Goal: Contribute content

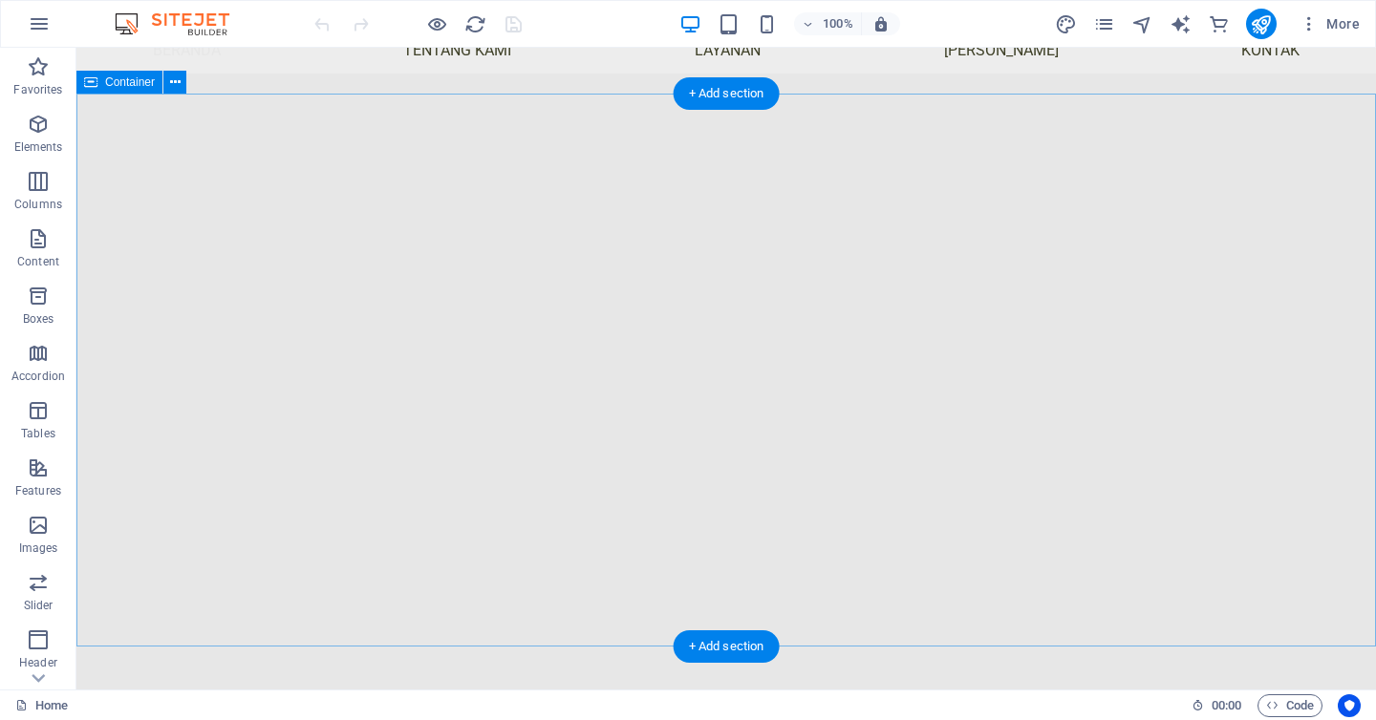
scroll to position [226, 0]
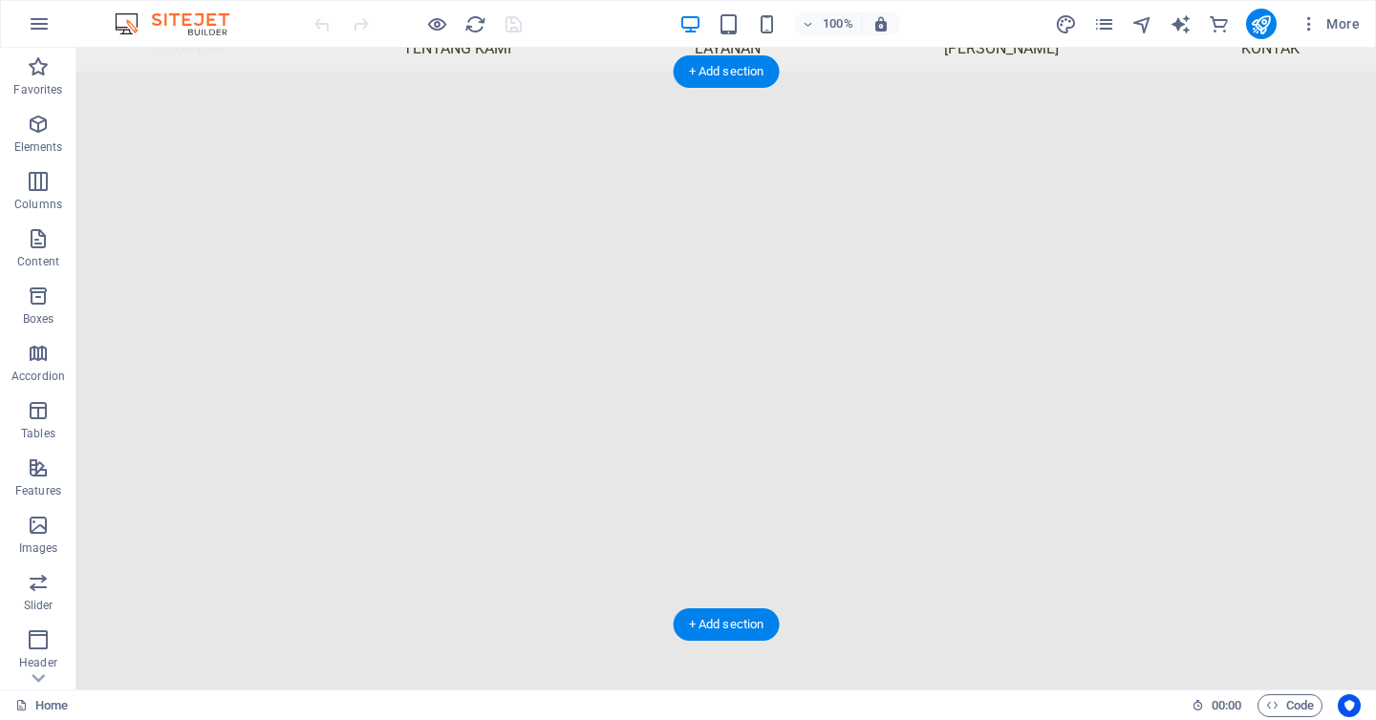
click at [179, 123] on div "Drop content here or Add elements Paste clipboard" at bounding box center [726, 631] width 1260 height 1080
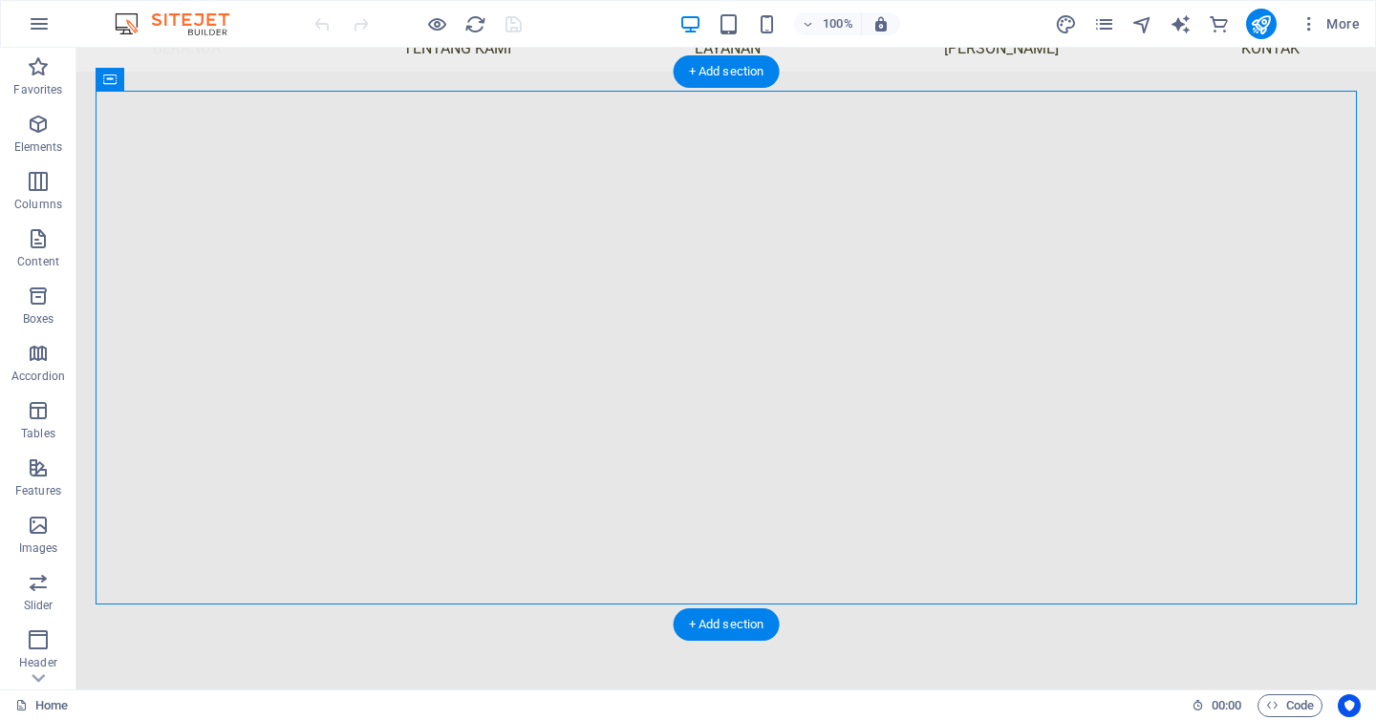
click at [179, 123] on div "Drop content here or Add elements Paste clipboard" at bounding box center [726, 631] width 1260 height 1080
select select "fade"
select select "ms"
select select "s"
select select "progressive"
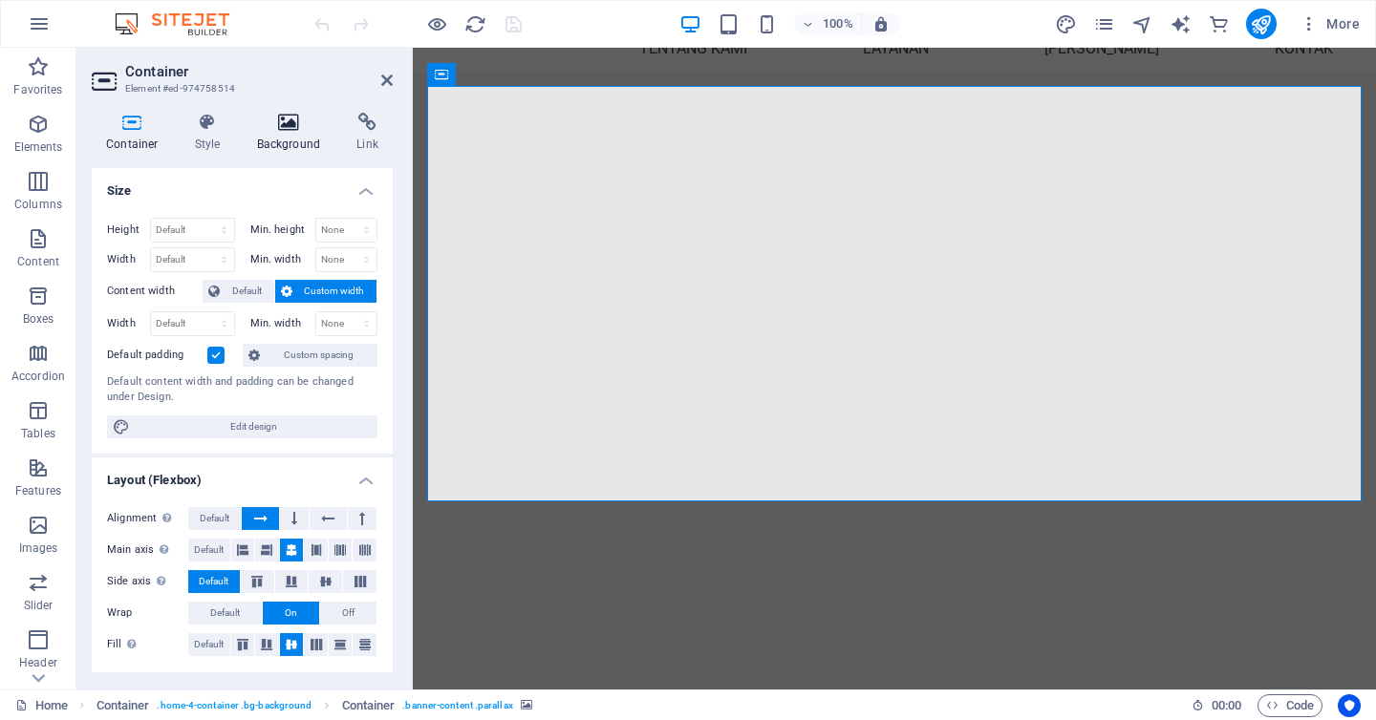
click at [286, 130] on icon at bounding box center [289, 122] width 93 height 19
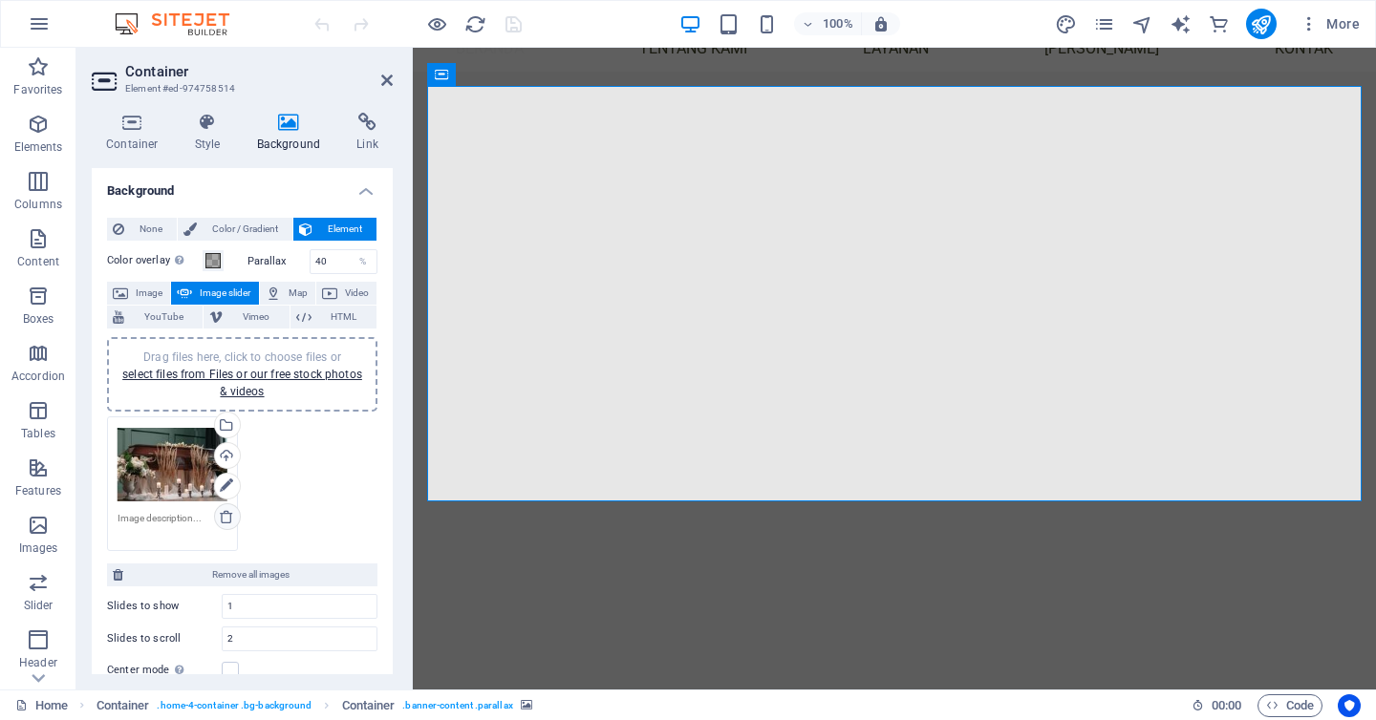
click at [228, 519] on icon at bounding box center [226, 516] width 15 height 15
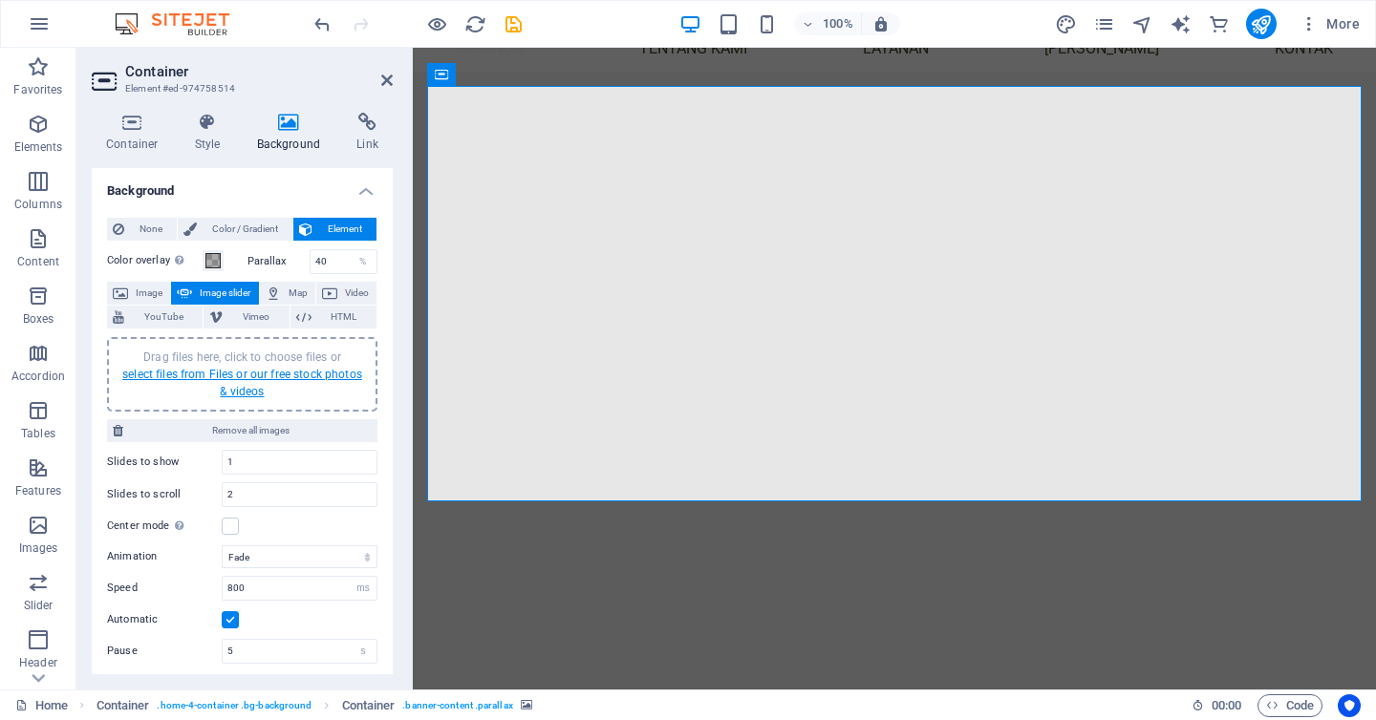
click at [279, 373] on link "select files from Files or our free stock photos & videos" at bounding box center [242, 383] width 240 height 31
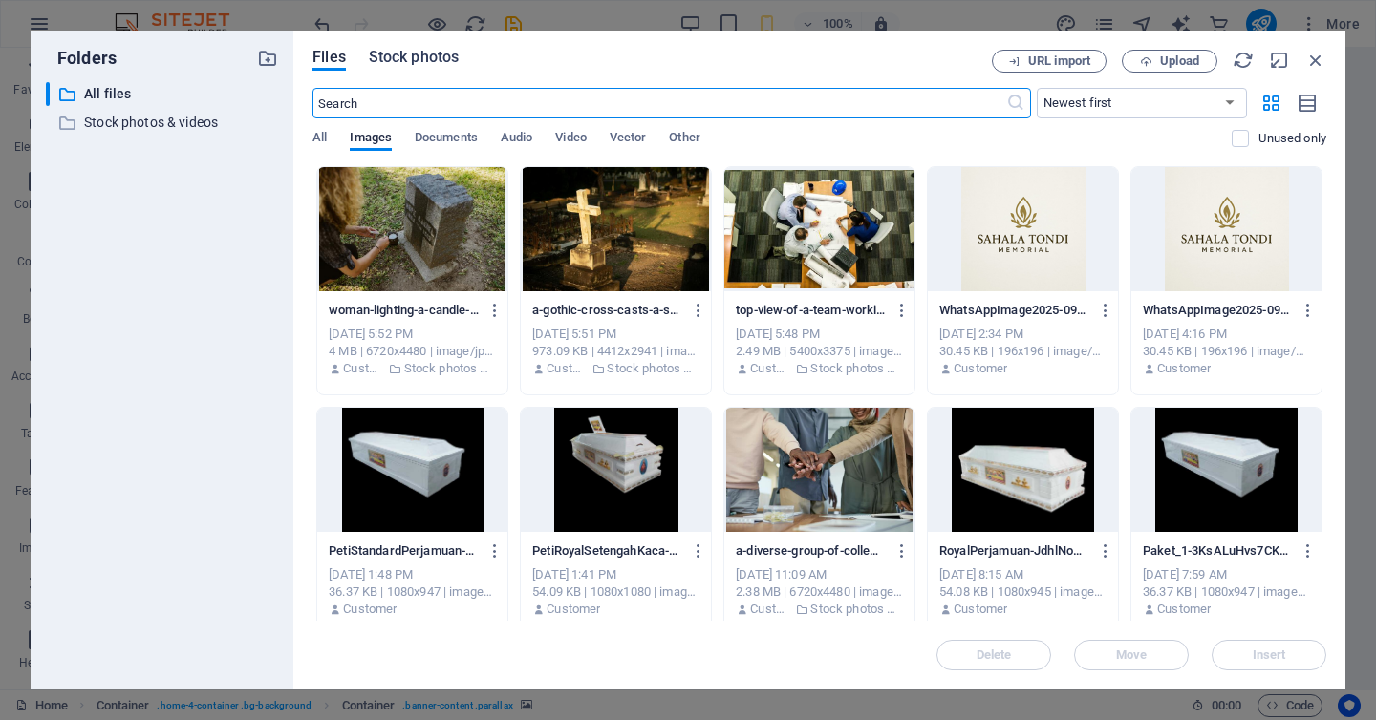
click at [446, 60] on span "Stock photos" at bounding box center [414, 57] width 90 height 23
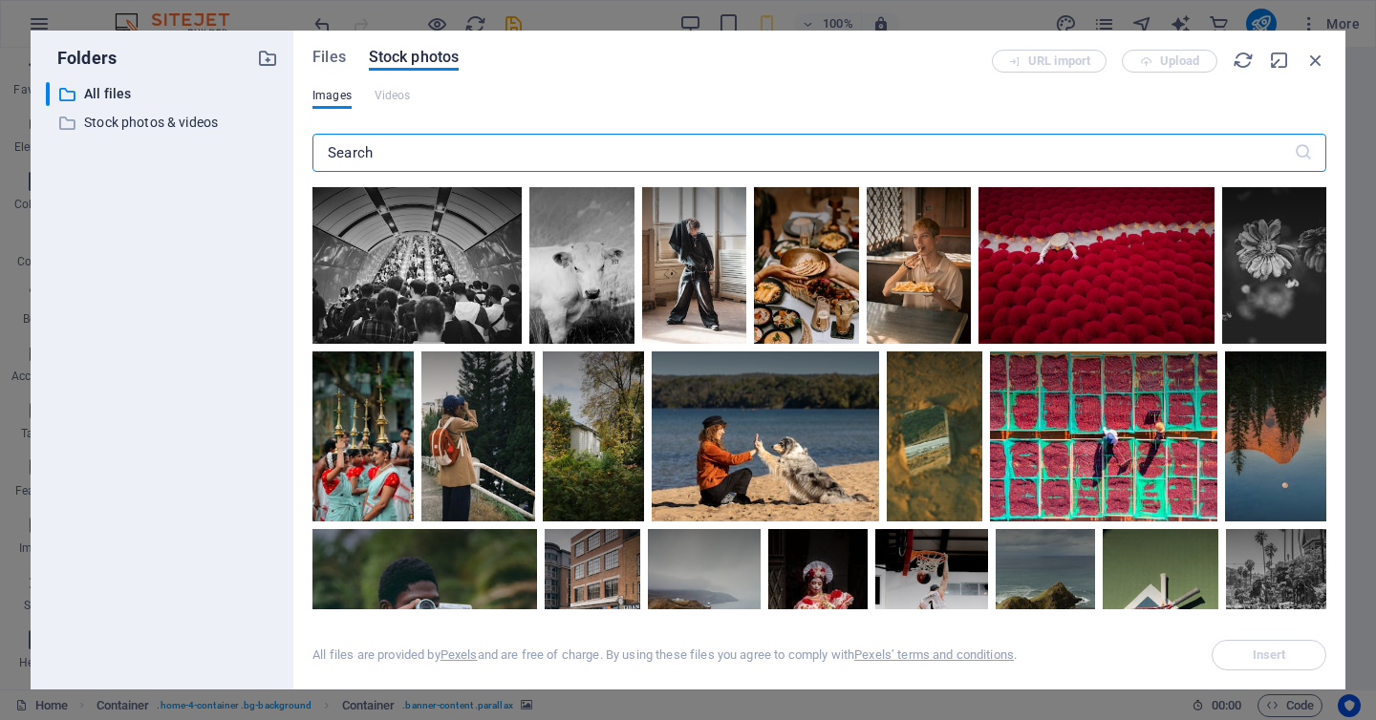
click at [431, 154] on input "text" at bounding box center [802, 153] width 981 height 38
click at [398, 158] on input "text" at bounding box center [802, 153] width 981 height 38
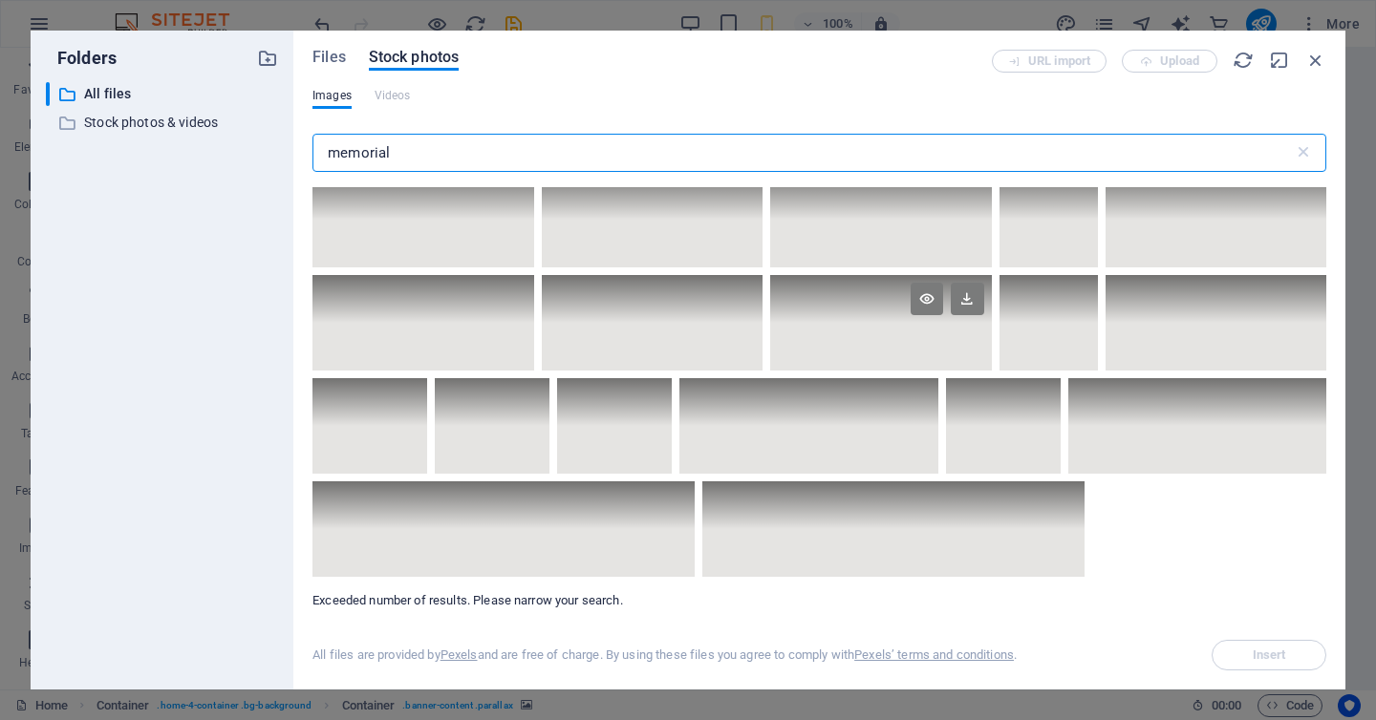
scroll to position [13863, 0]
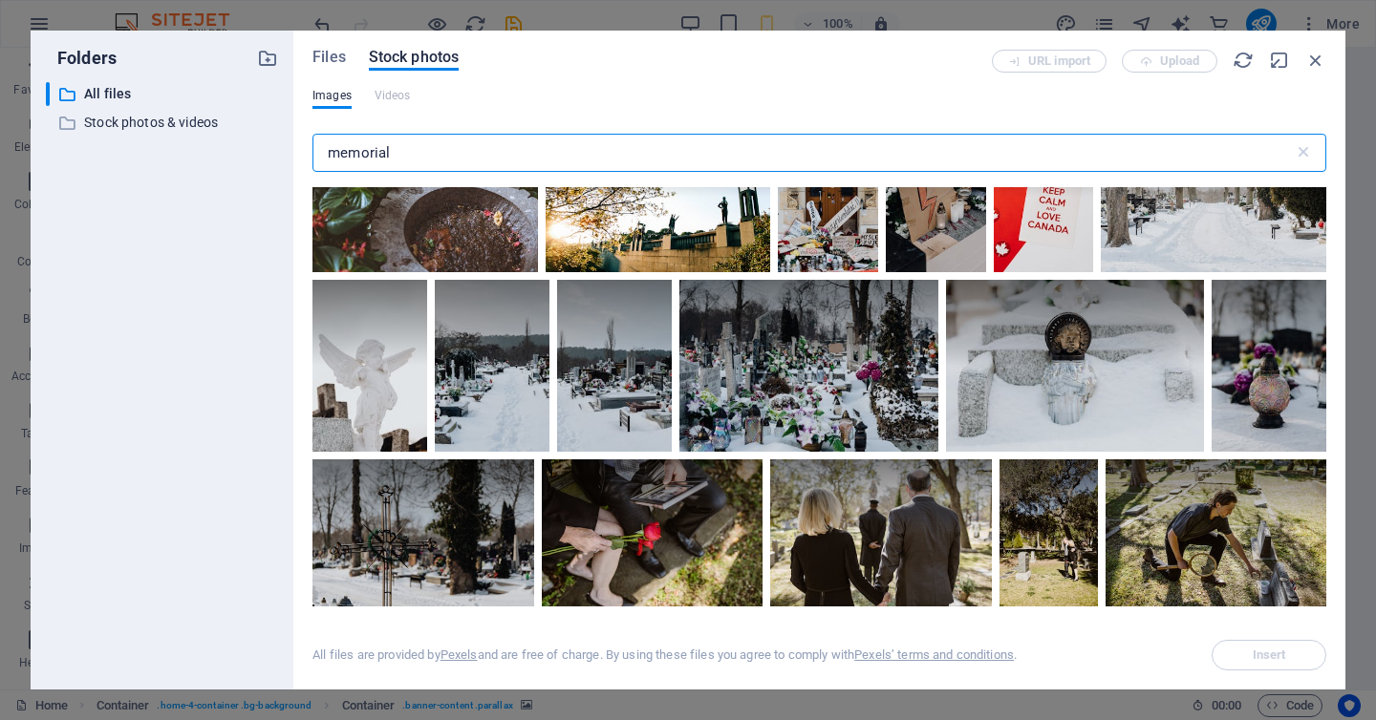
click at [375, 151] on input "memorial" at bounding box center [802, 153] width 981 height 38
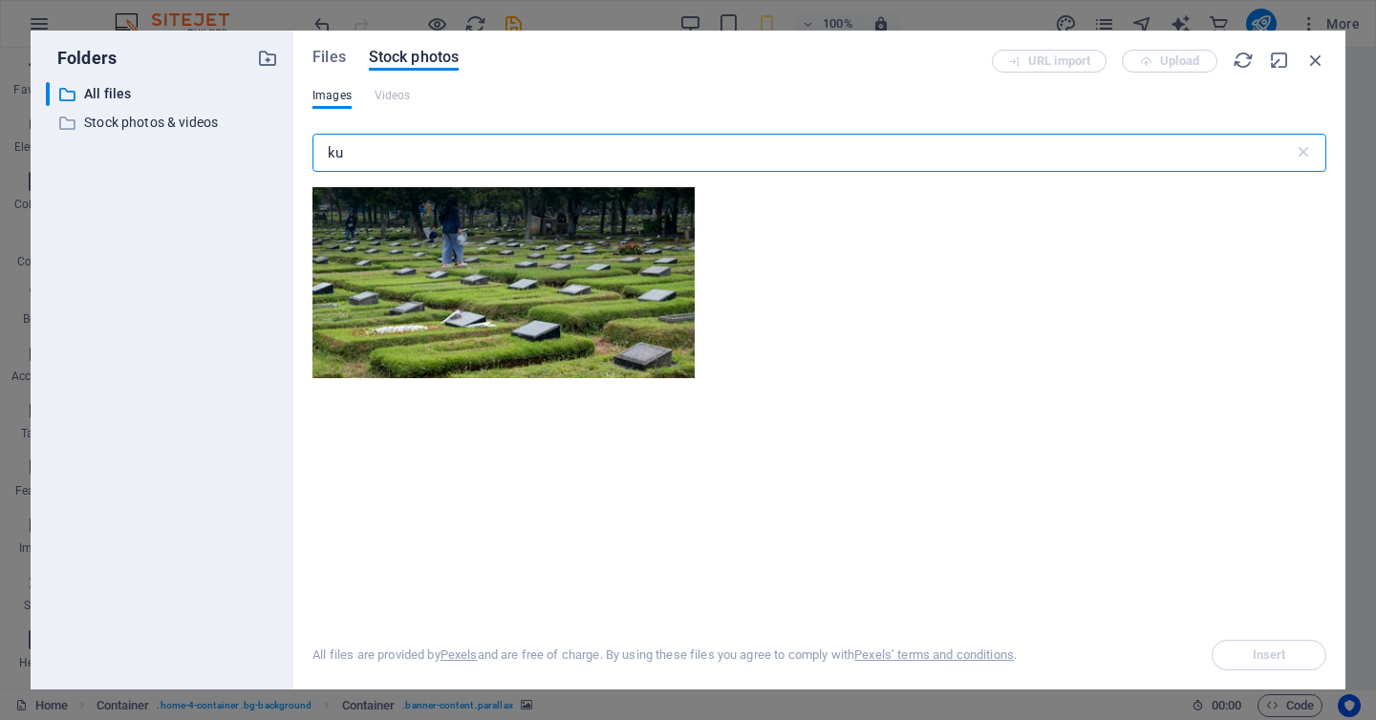
type input "k"
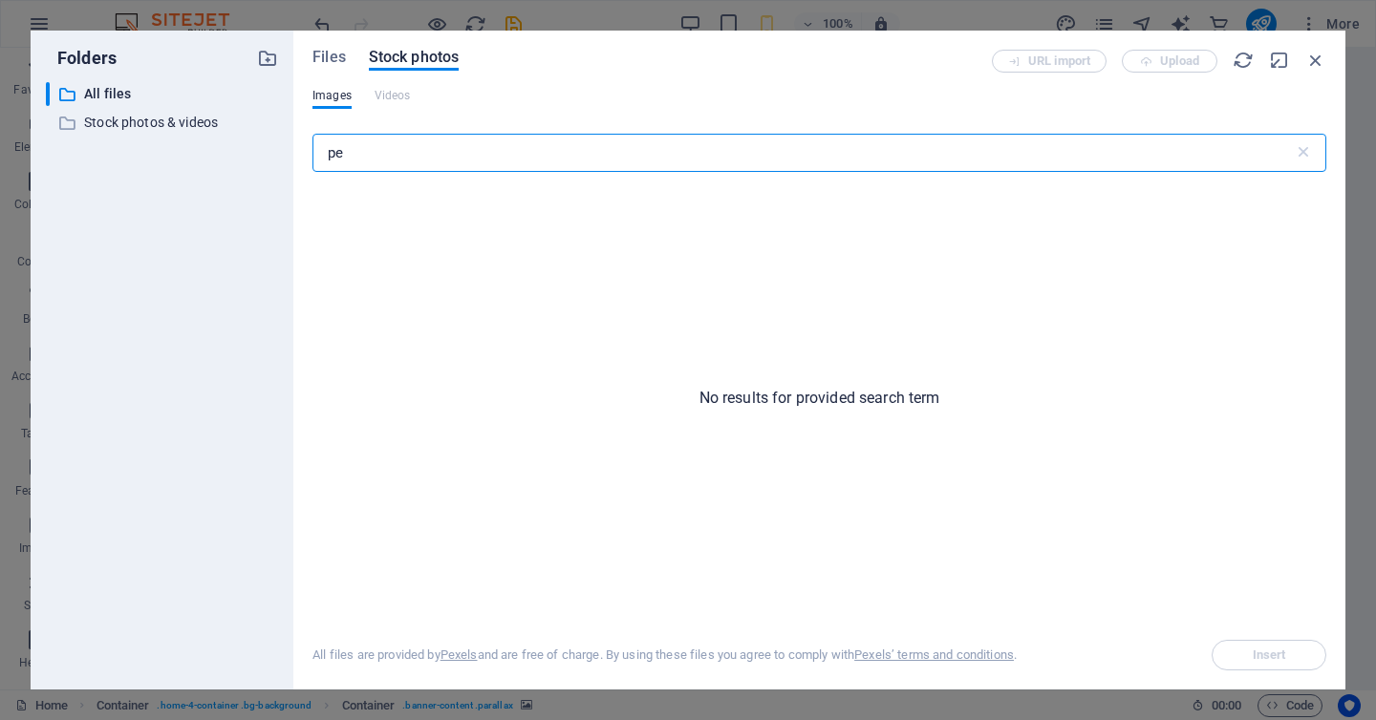
type input "p"
type input "buried"
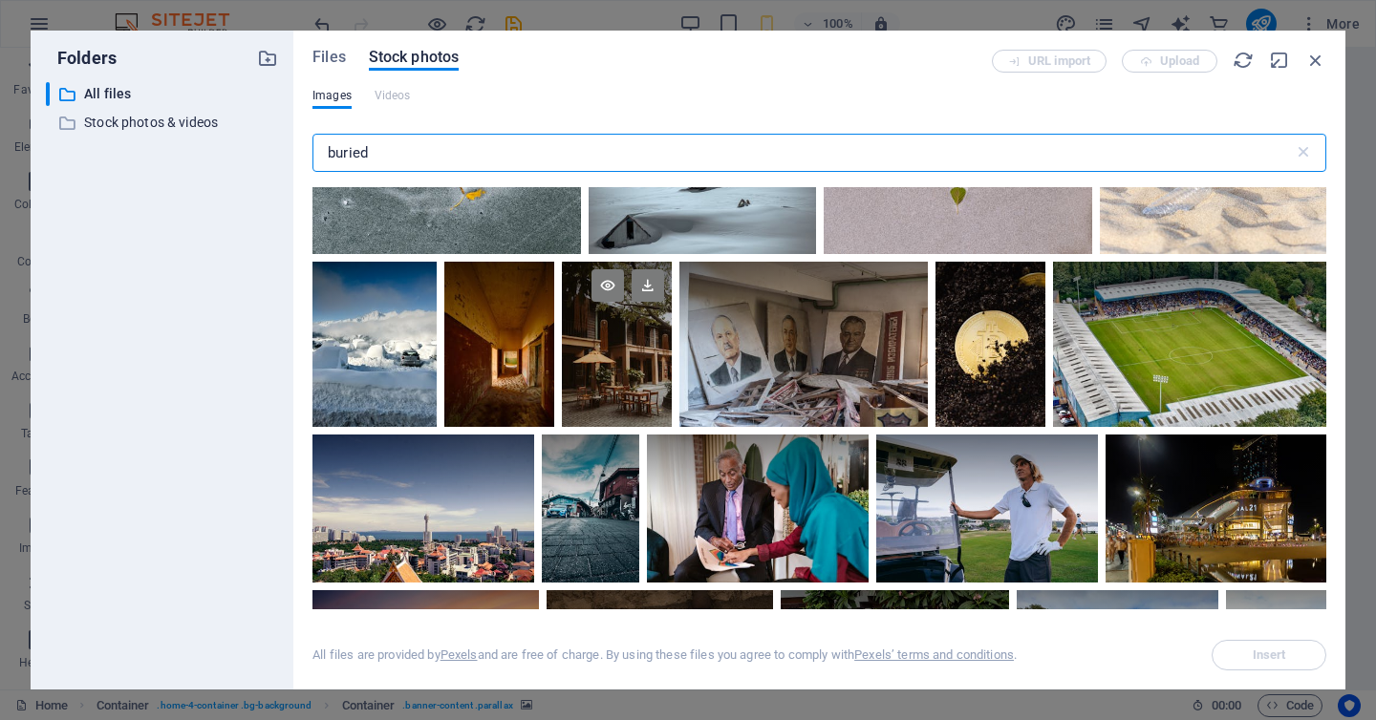
scroll to position [1473, 0]
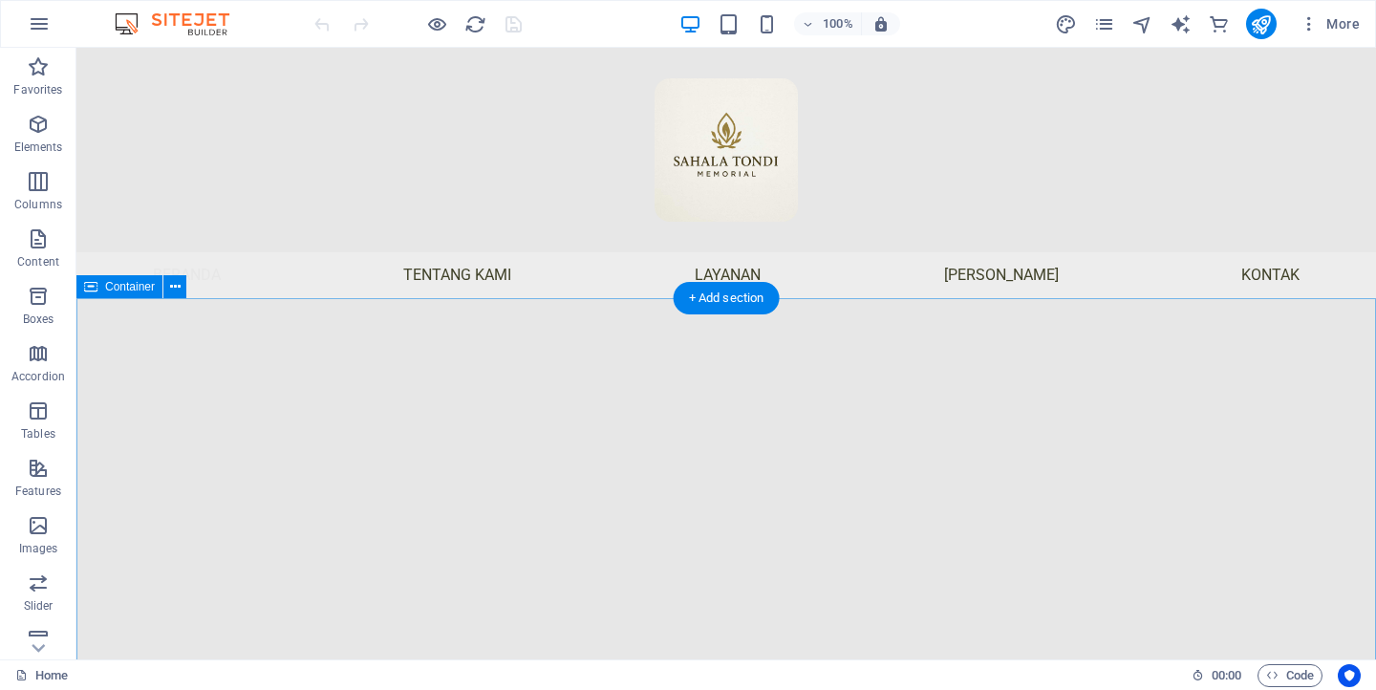
click at [223, 291] on img "1/1" at bounding box center [726, 291] width 1261 height 0
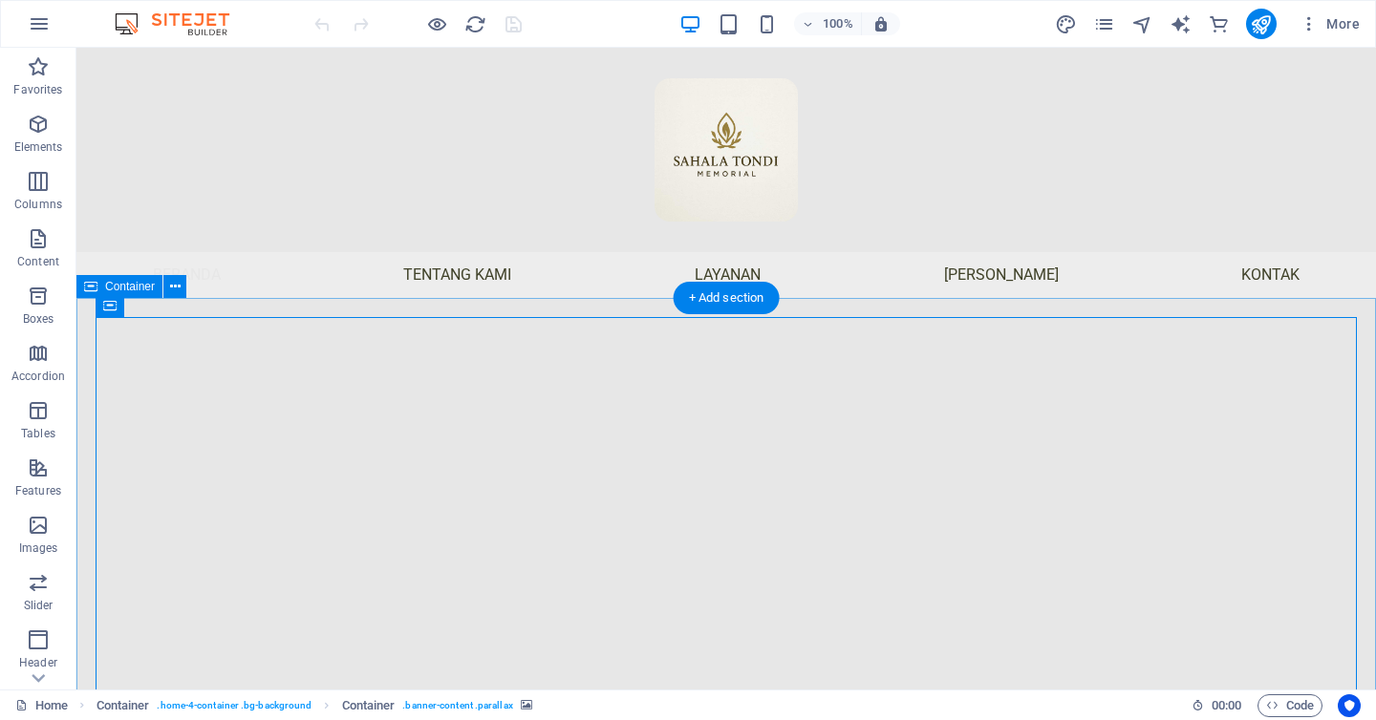
click at [198, 209] on img "1/1" at bounding box center [726, 209] width 1261 height 0
select select "fade"
select select "ms"
select select "s"
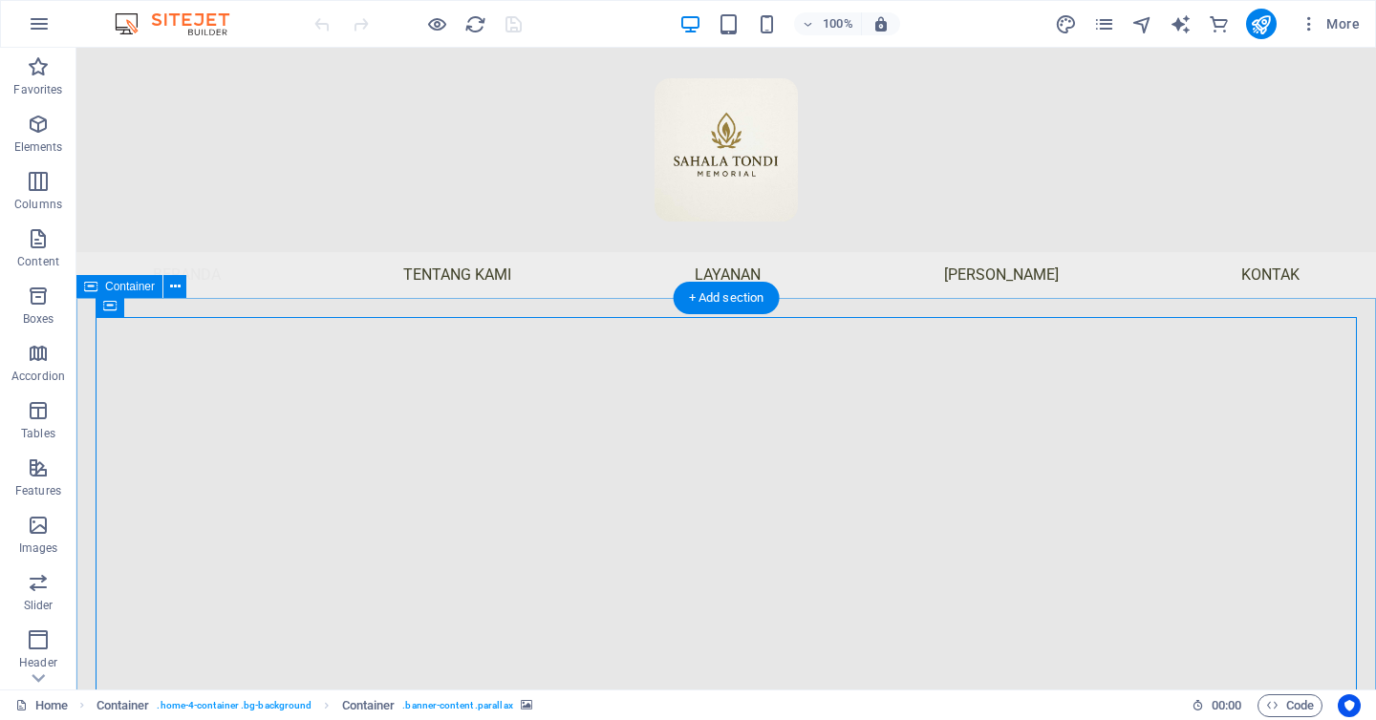
select select "progressive"
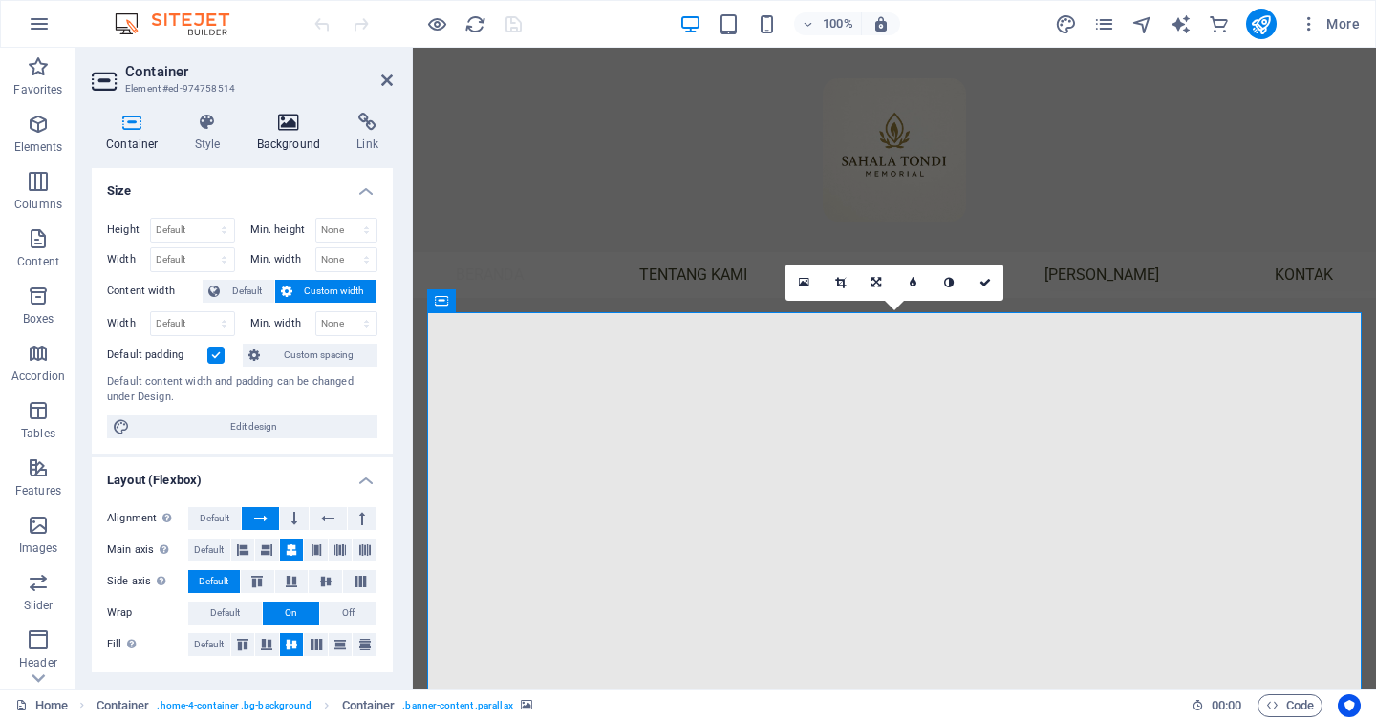
click at [284, 125] on icon at bounding box center [289, 122] width 93 height 19
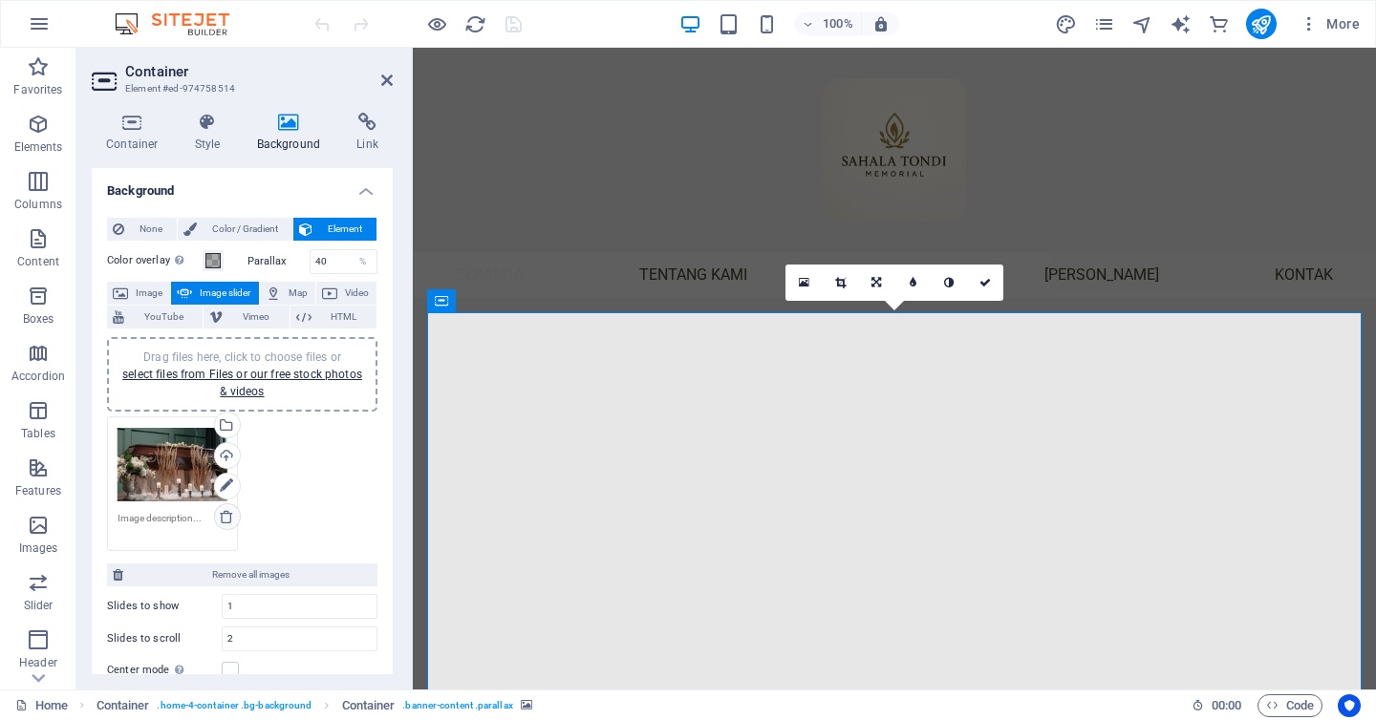
click at [225, 514] on icon at bounding box center [226, 516] width 15 height 15
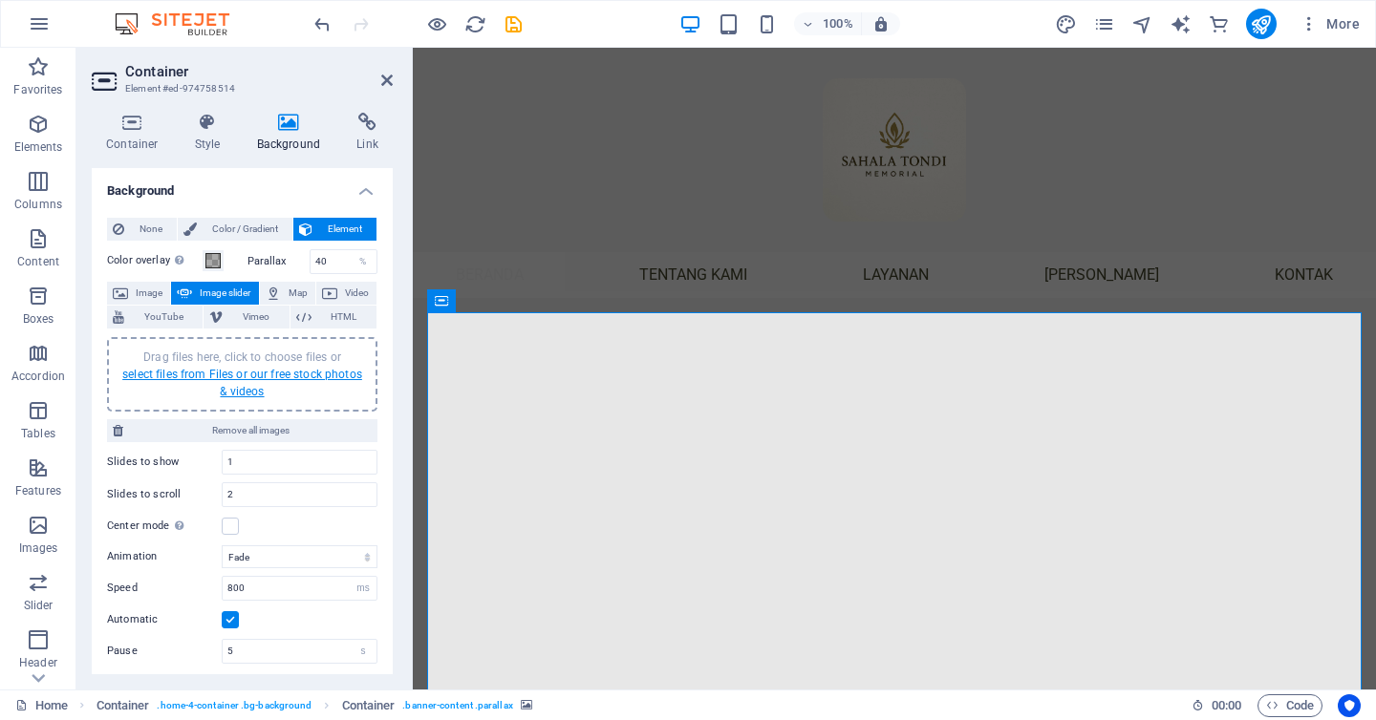
click at [251, 373] on link "select files from Files or our free stock photos & videos" at bounding box center [242, 383] width 240 height 31
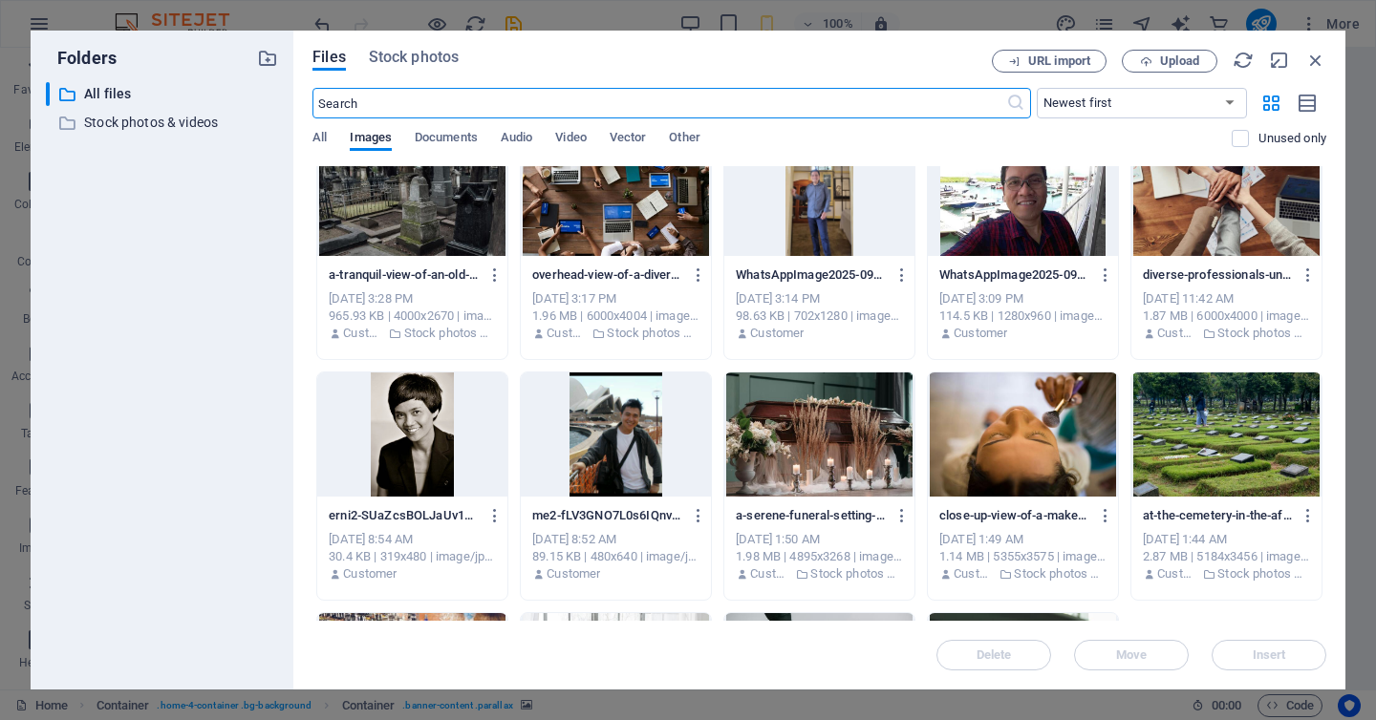
scroll to position [788, 0]
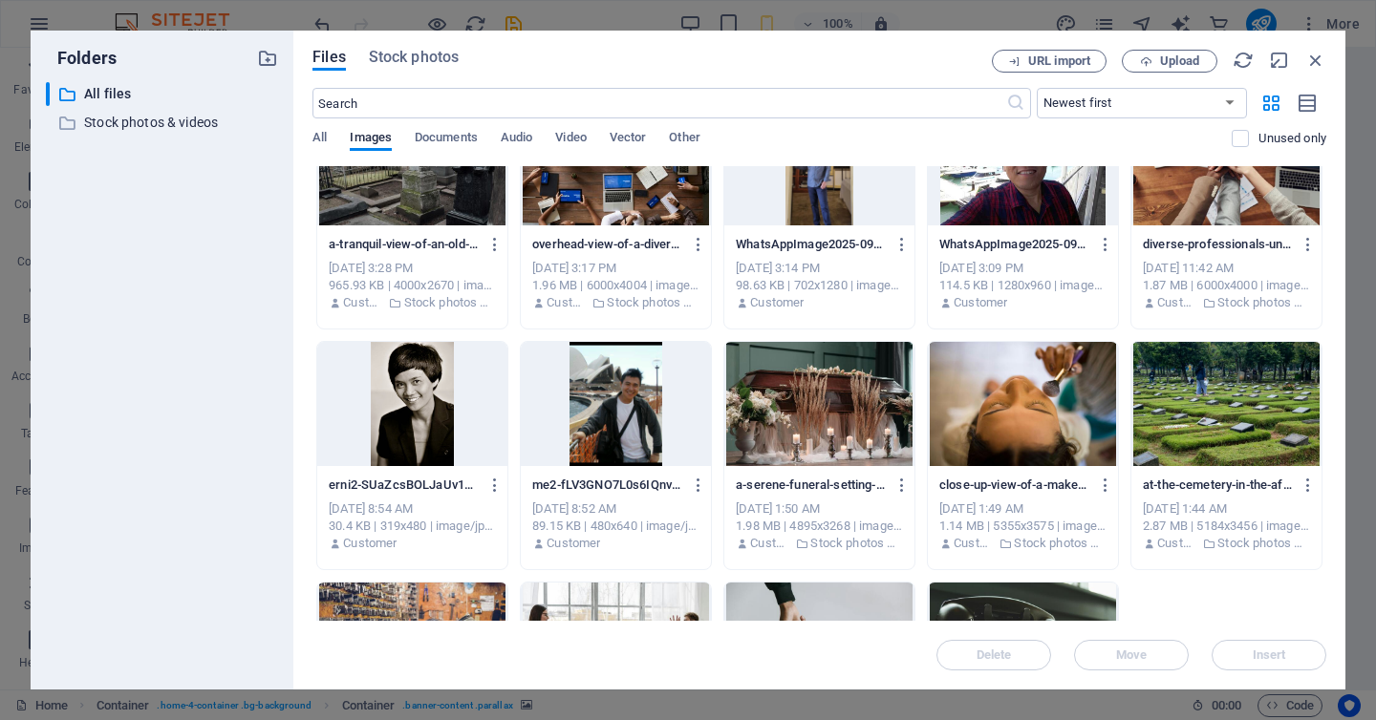
click at [1242, 396] on div at bounding box center [1226, 404] width 190 height 124
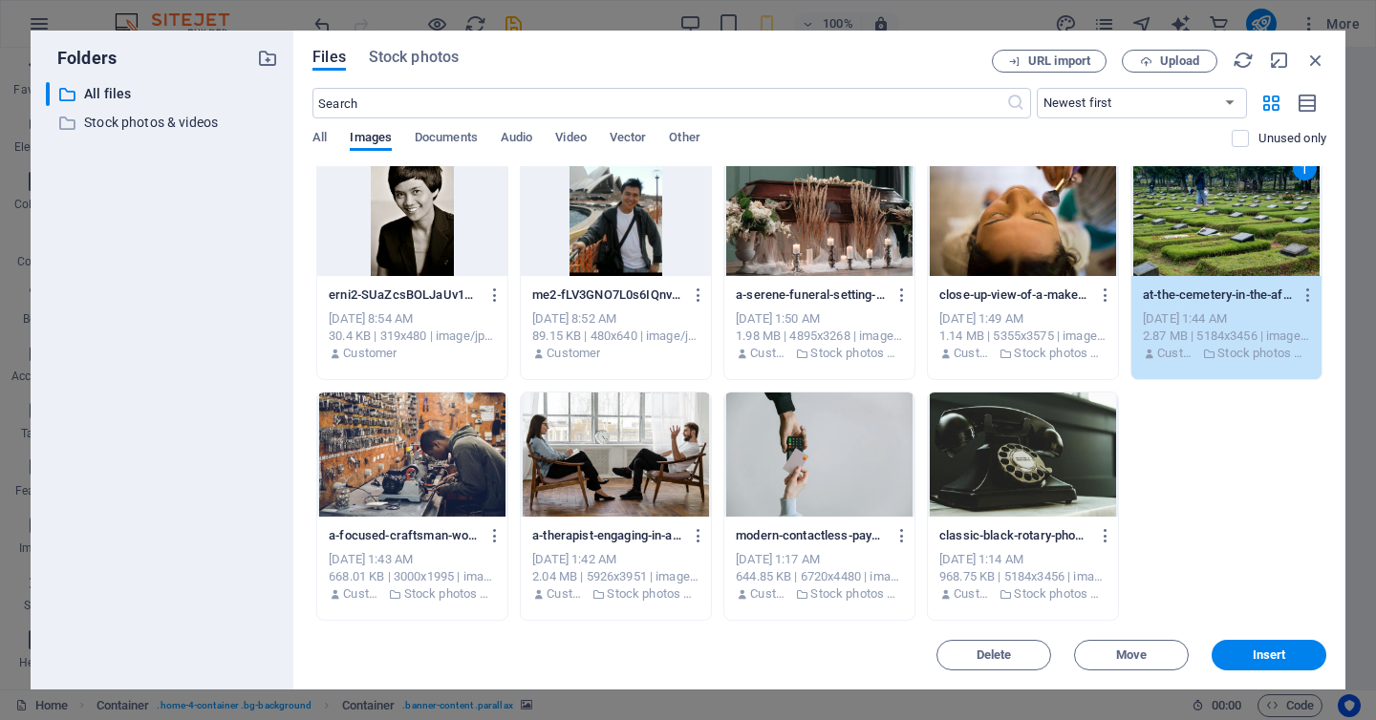
scroll to position [978, 0]
click at [1270, 651] on span "Insert" at bounding box center [1269, 655] width 33 height 11
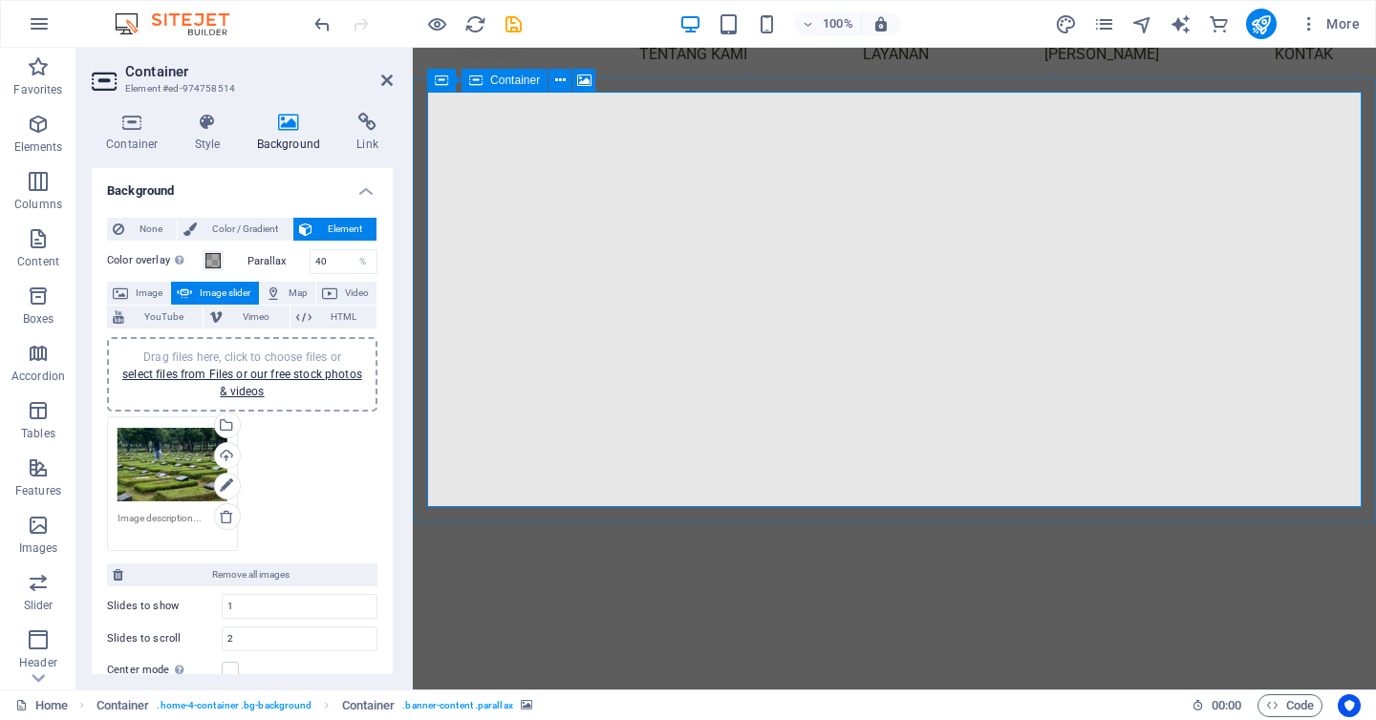
scroll to position [225, 0]
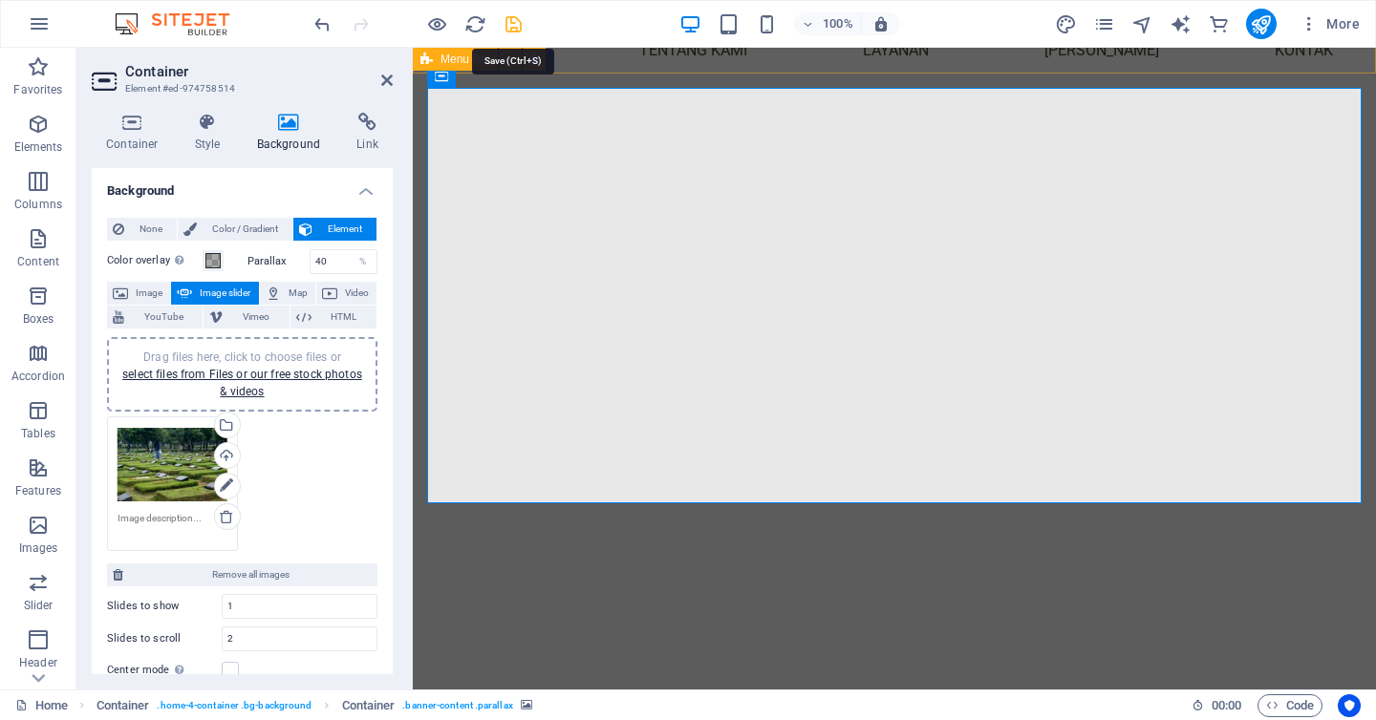
click at [513, 22] on icon "save" at bounding box center [514, 24] width 22 height 22
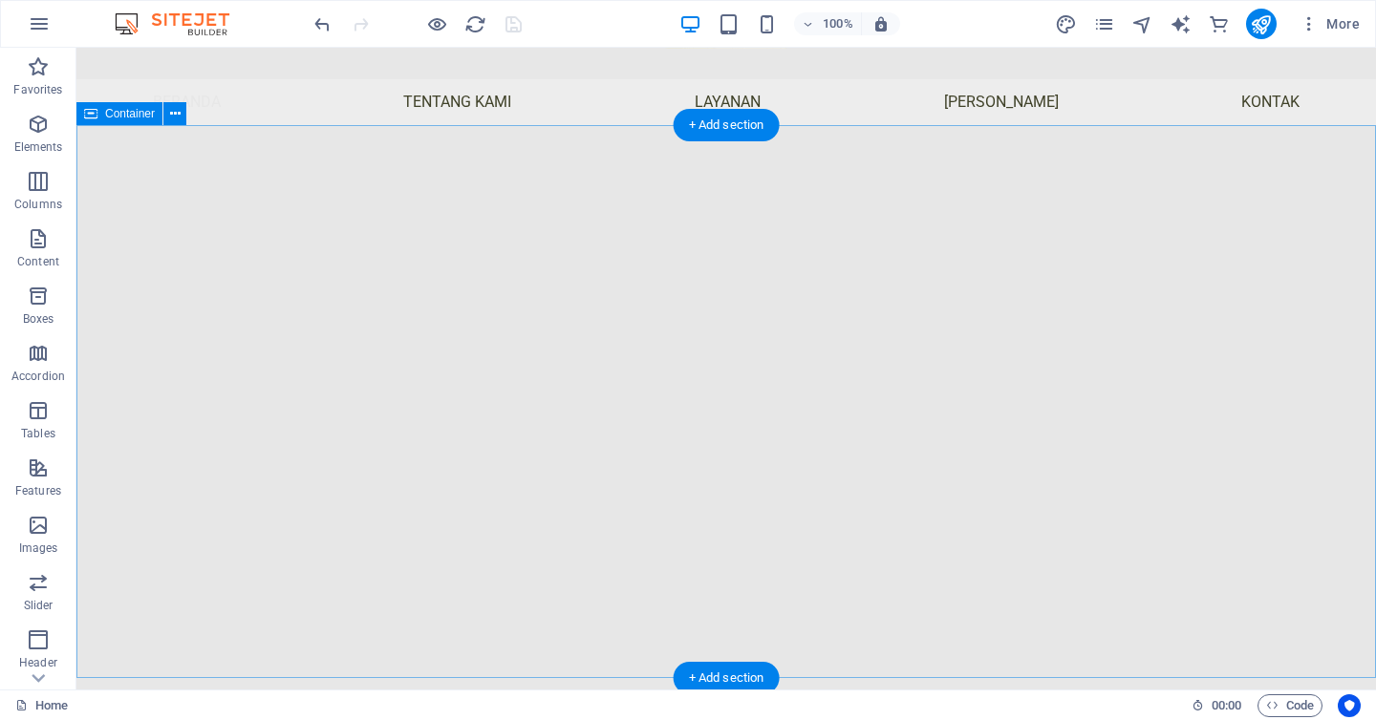
scroll to position [184, 0]
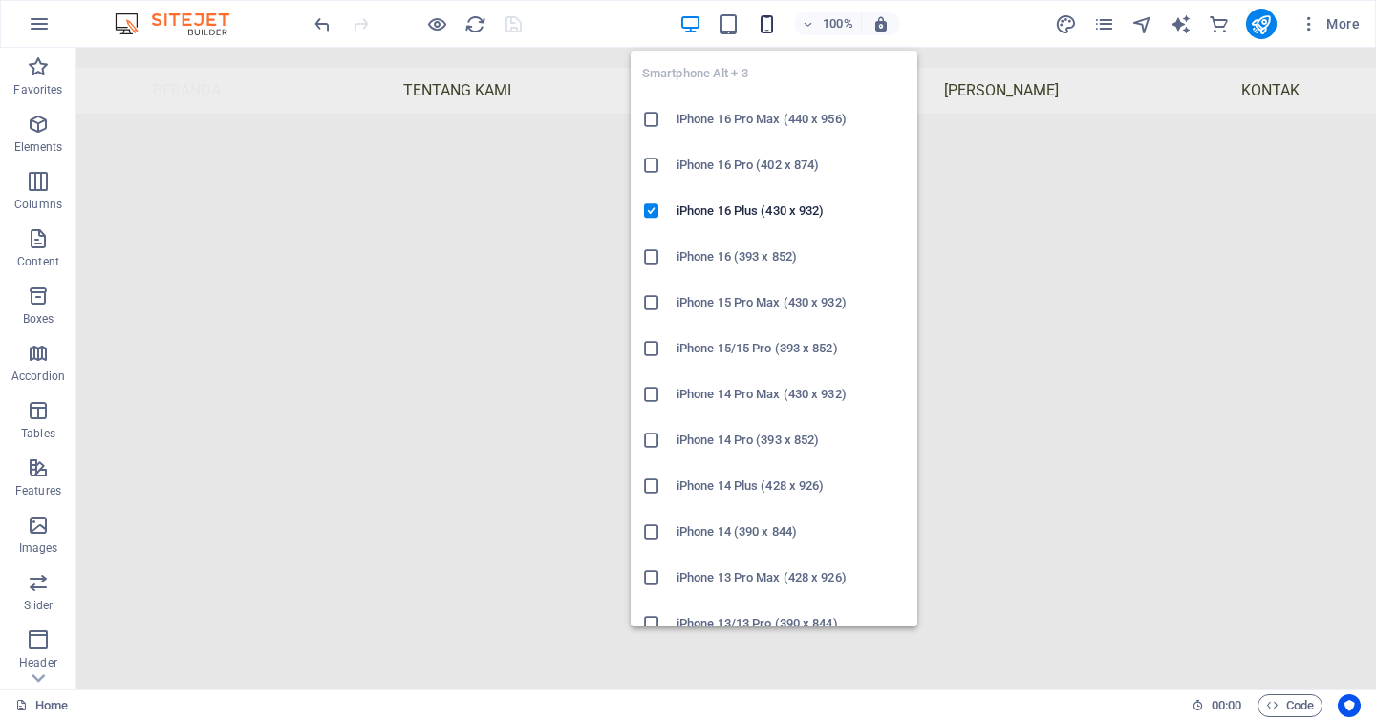
click at [765, 20] on icon "button" at bounding box center [767, 24] width 22 height 22
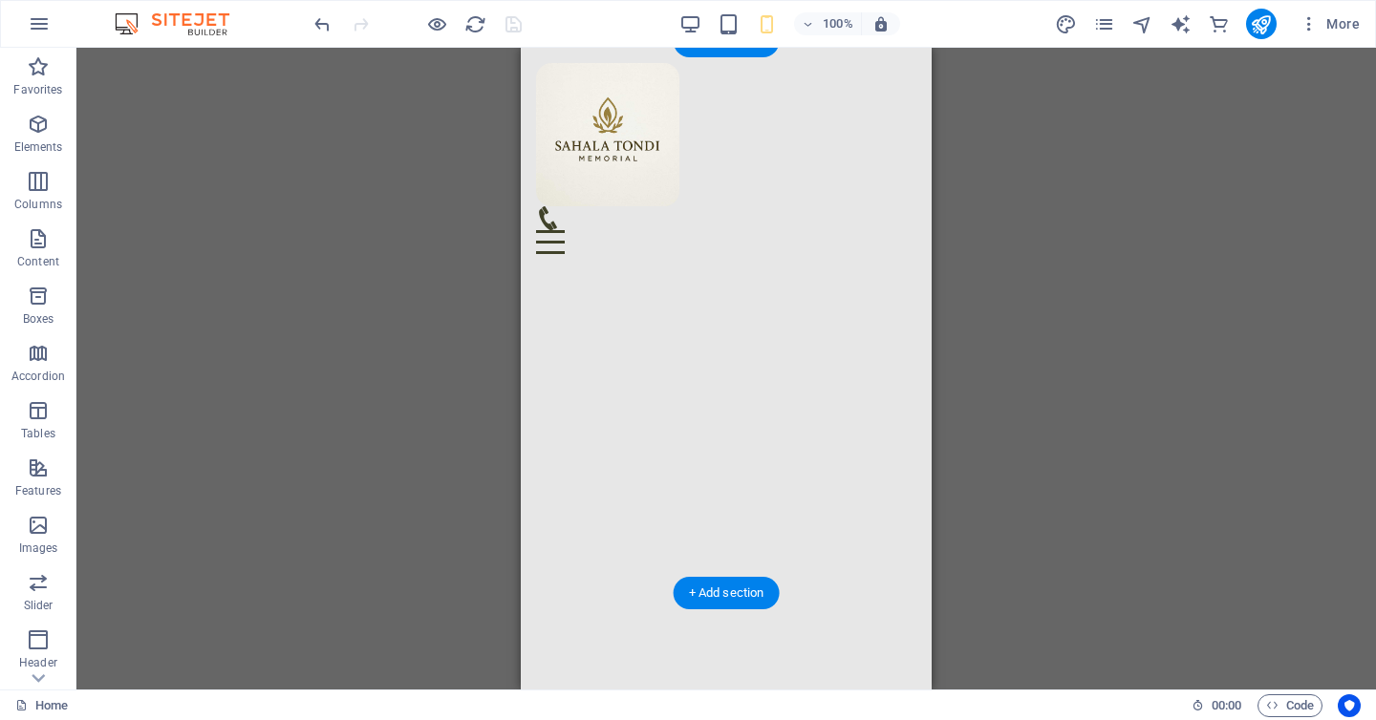
scroll to position [325, 0]
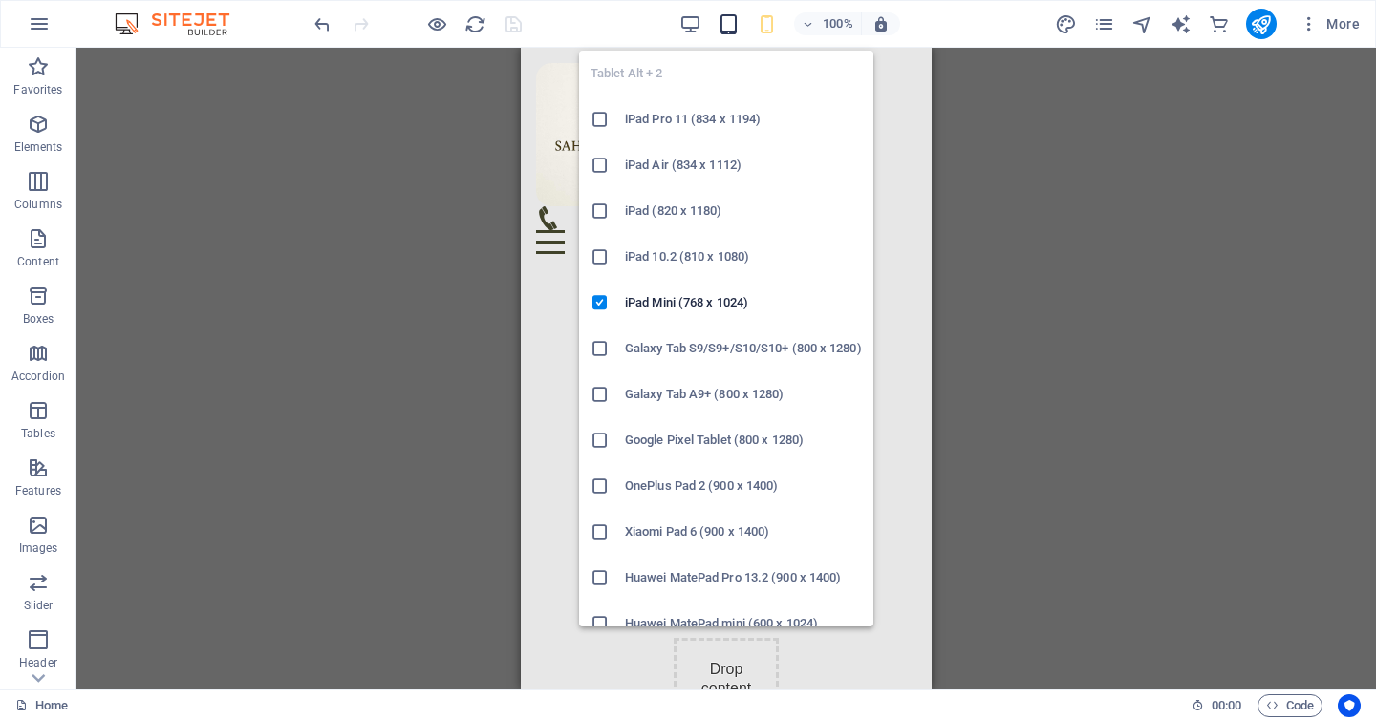
click at [729, 30] on icon "button" at bounding box center [729, 24] width 22 height 22
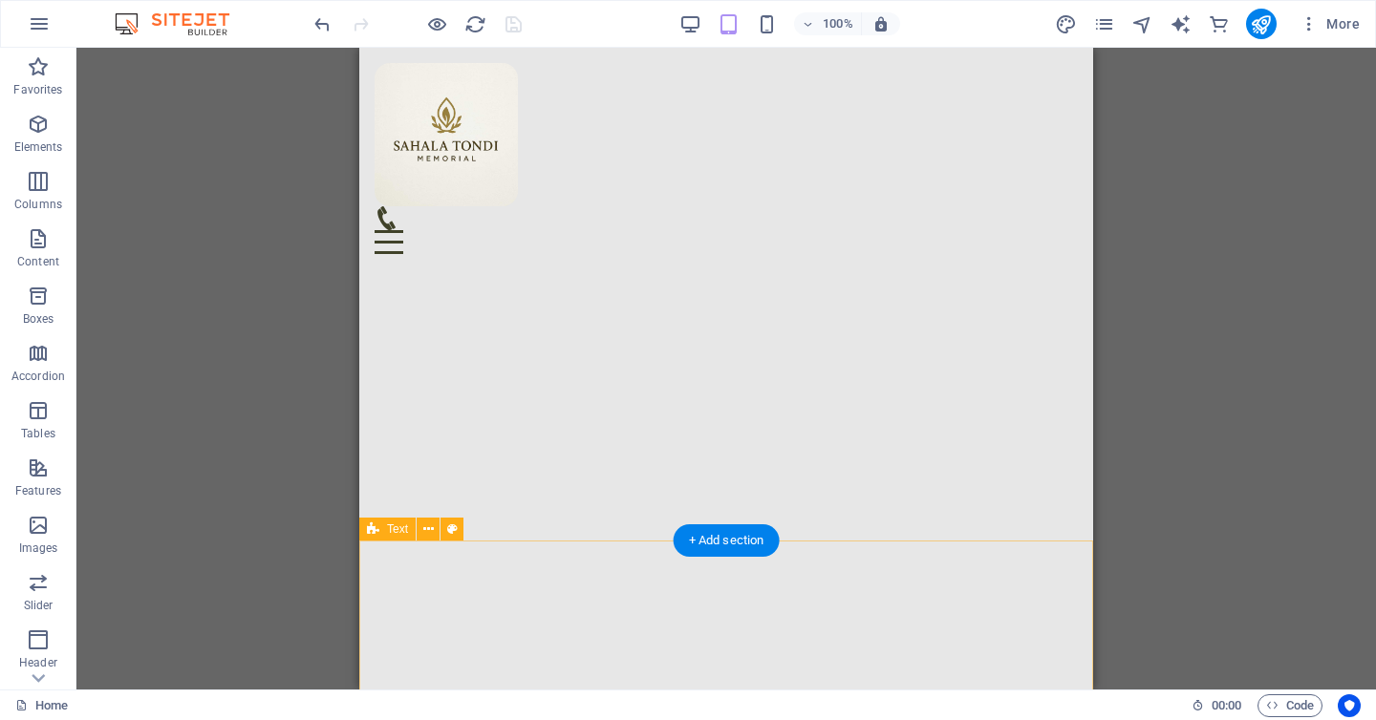
scroll to position [0, 0]
click at [477, 25] on icon "reload" at bounding box center [475, 24] width 22 height 22
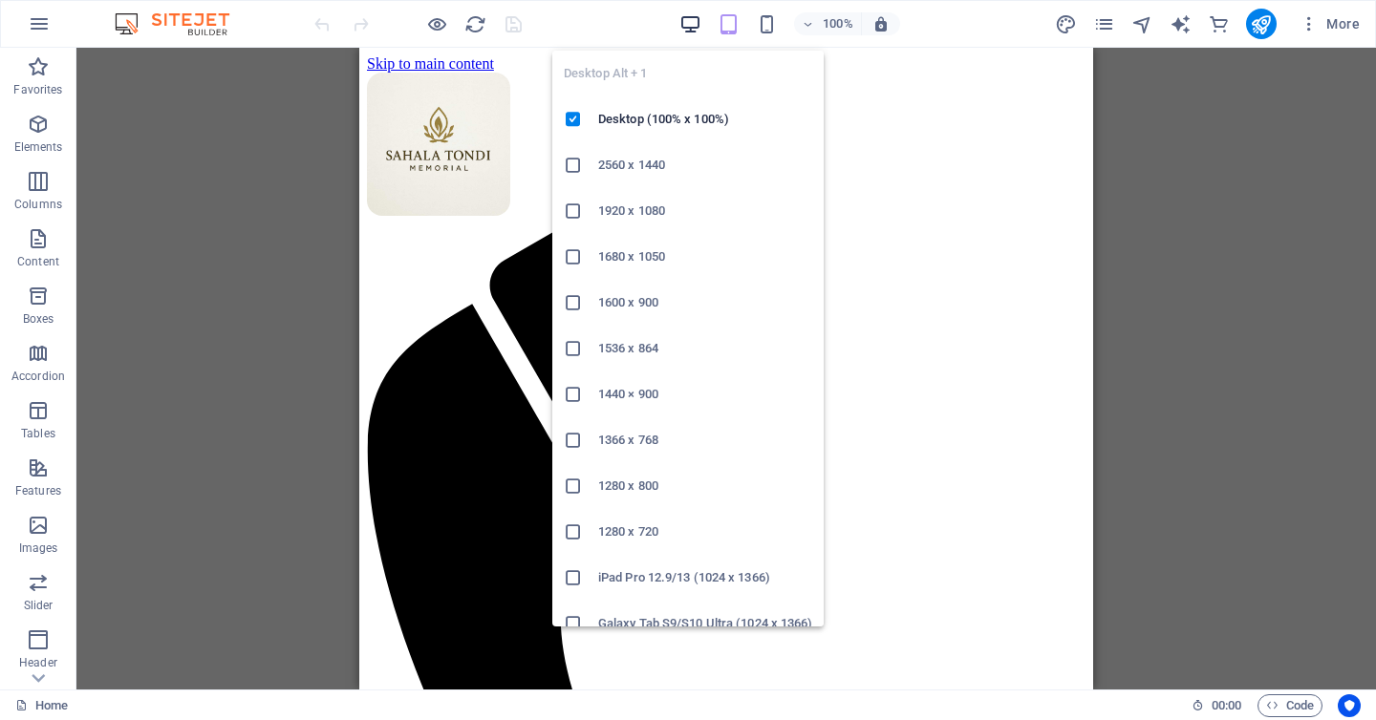
click at [693, 19] on icon "button" at bounding box center [690, 24] width 22 height 22
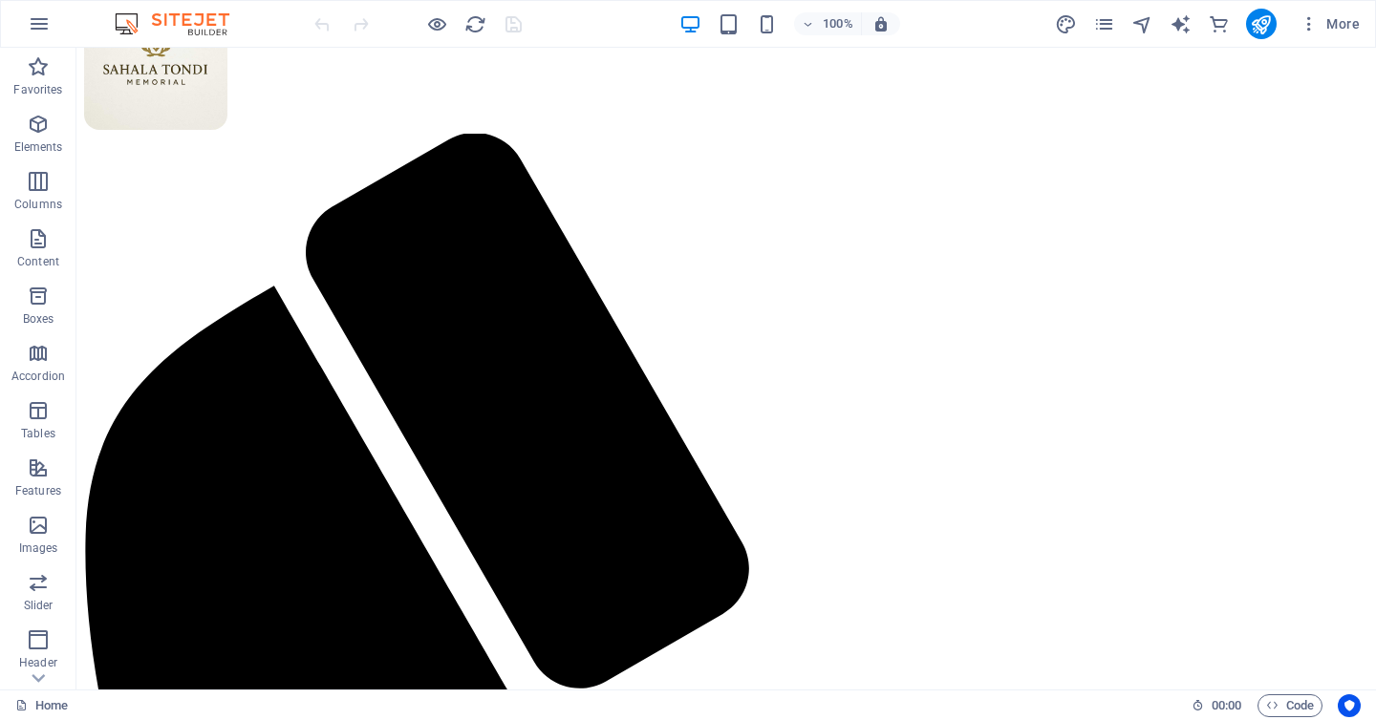
scroll to position [94, 0]
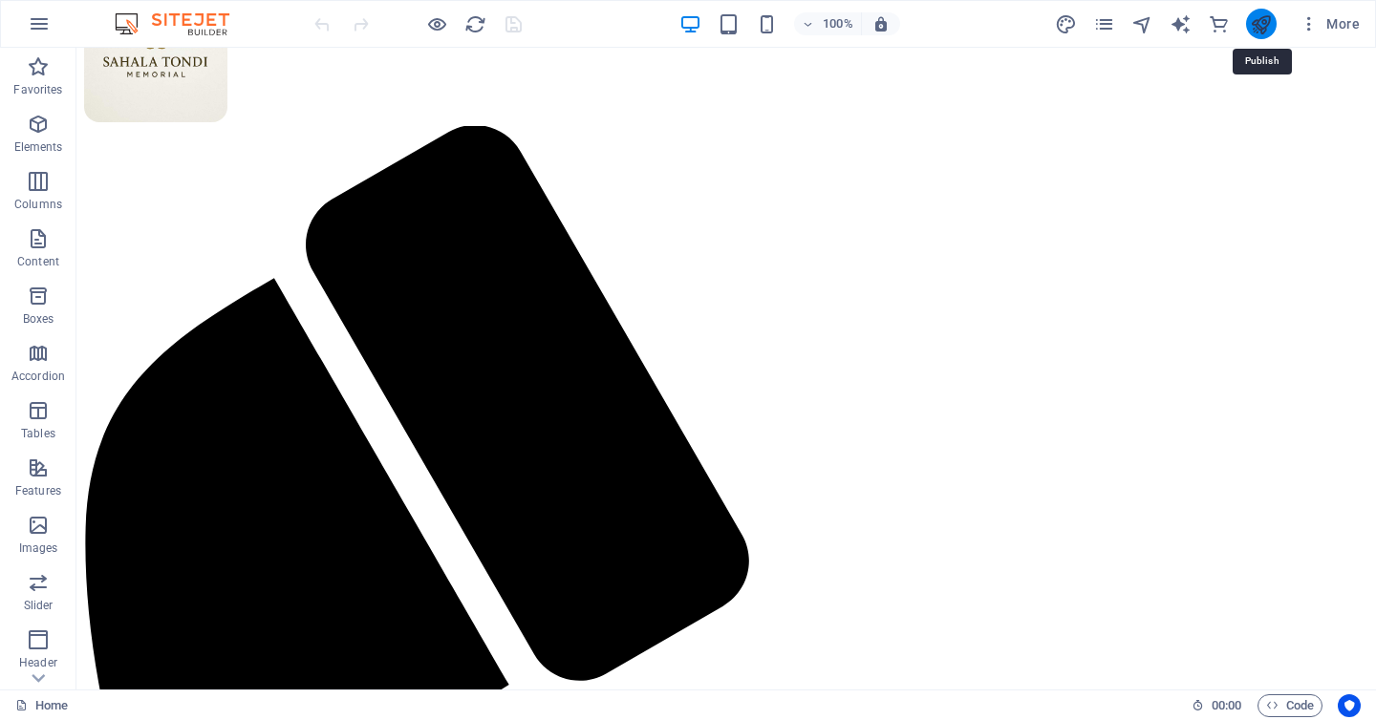
click at [1261, 27] on icon "publish" at bounding box center [1261, 24] width 22 height 22
